Goal: Complete application form: Complete application form

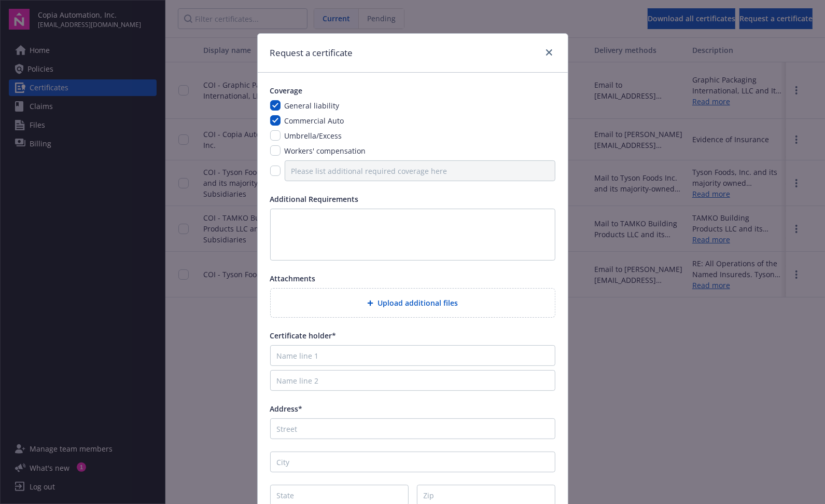
scroll to position [92, 0]
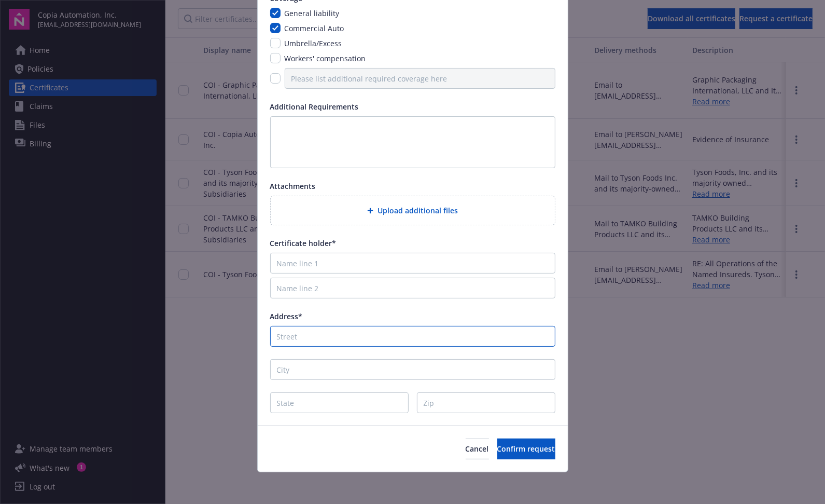
click at [305, 342] on input "Address*" at bounding box center [412, 336] width 285 height 21
paste input "[STREET_ADDRESS][PERSON_NAME]"
drag, startPoint x: 339, startPoint y: 337, endPoint x: 375, endPoint y: 336, distance: 36.4
click at [375, 336] on input "[STREET_ADDRESS][PERSON_NAME]" at bounding box center [412, 336] width 285 height 21
type input "[STREET_ADDRESS][PERSON_NAME]"
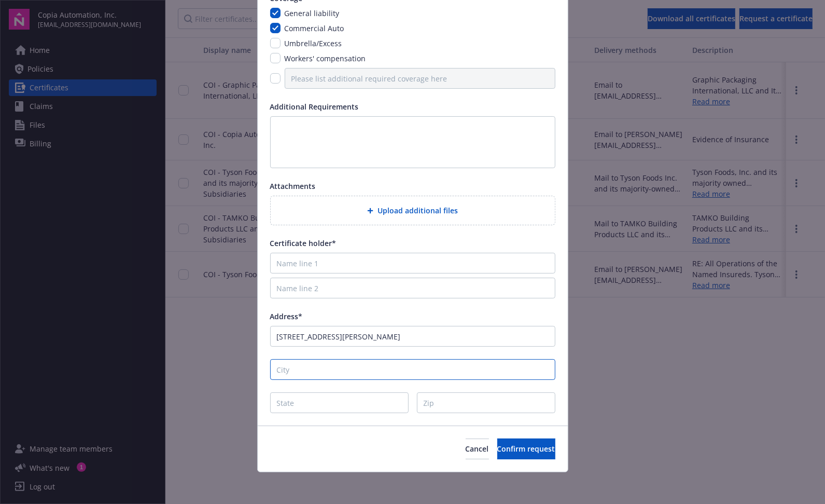
click at [471, 365] on input "City" at bounding box center [412, 369] width 285 height 21
paste input "Columbus"
type input "Columbus"
click at [322, 435] on div "Cancel Confirm request" at bounding box center [413, 448] width 310 height 46
click at [319, 405] on input "State" at bounding box center [339, 402] width 139 height 21
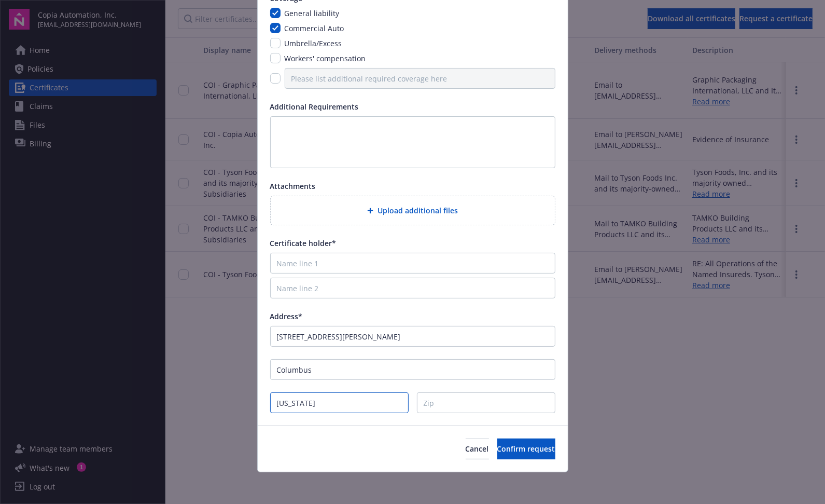
type input "[US_STATE]"
click at [458, 395] on input "Zip" at bounding box center [486, 402] width 139 height 21
type input "47201"
drag, startPoint x: 429, startPoint y: 337, endPoint x: 341, endPoint y: 337, distance: 88.2
click at [341, 337] on input "[STREET_ADDRESS][PERSON_NAME]" at bounding box center [412, 336] width 285 height 21
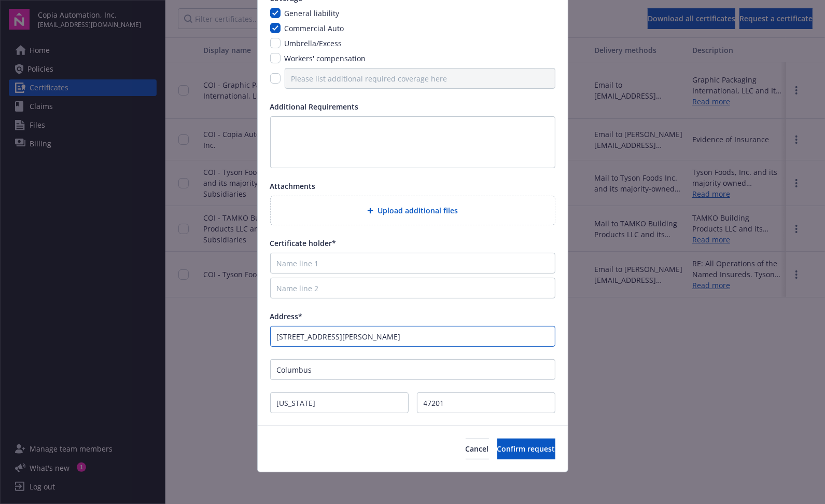
type input "[STREET_ADDRESS][PERSON_NAME]"
click at [307, 266] on input "Name line 1" at bounding box center [412, 263] width 285 height 21
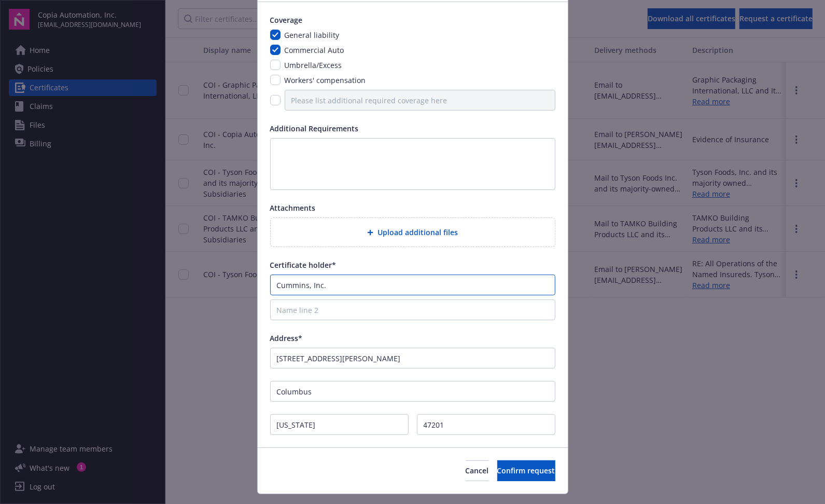
scroll to position [68, 0]
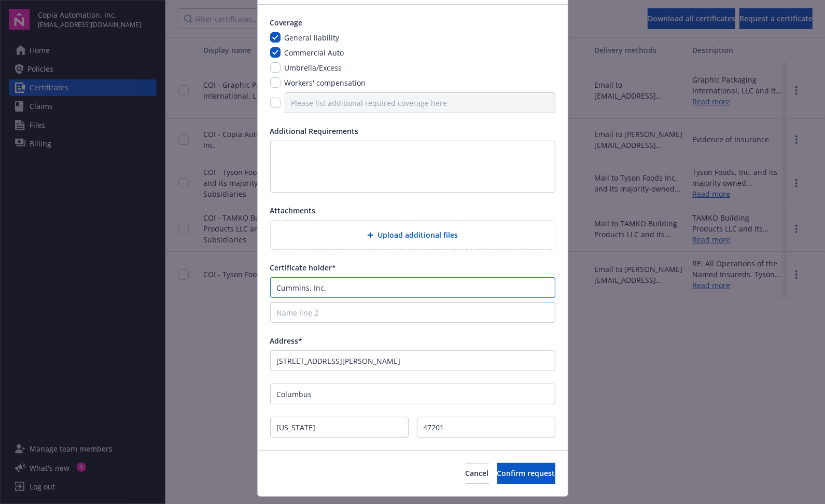
type input "Cummins, Inc."
click at [272, 67] on input "checkbox" at bounding box center [275, 67] width 10 height 10
checkbox input "true"
click at [273, 81] on input "checkbox" at bounding box center [275, 82] width 10 height 10
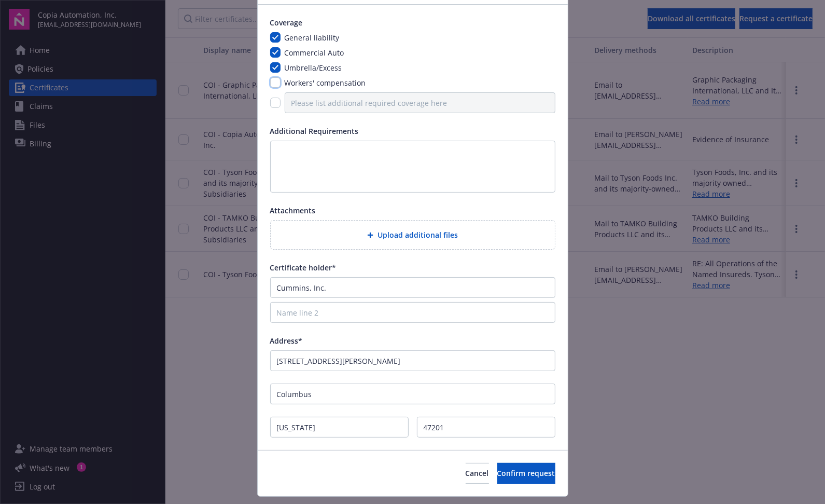
click at [273, 81] on input "checkbox" at bounding box center [275, 82] width 10 height 10
checkbox input "false"
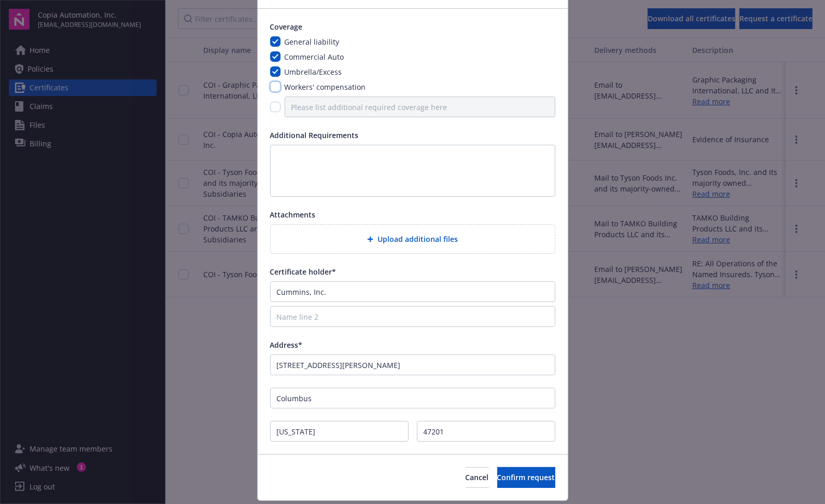
scroll to position [65, 0]
click at [501, 475] on span "Confirm request" at bounding box center [527, 476] width 58 height 10
